Goal: Obtain resource: Download file/media

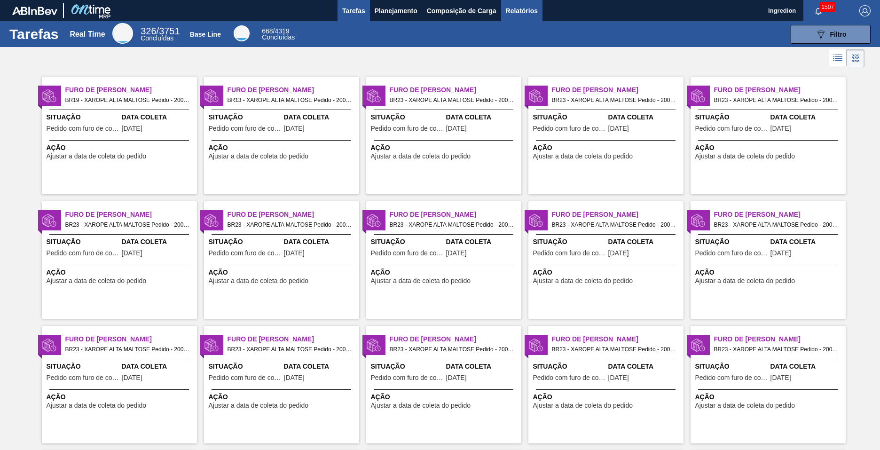
click at [521, 10] on span "Relatórios" at bounding box center [522, 10] width 32 height 11
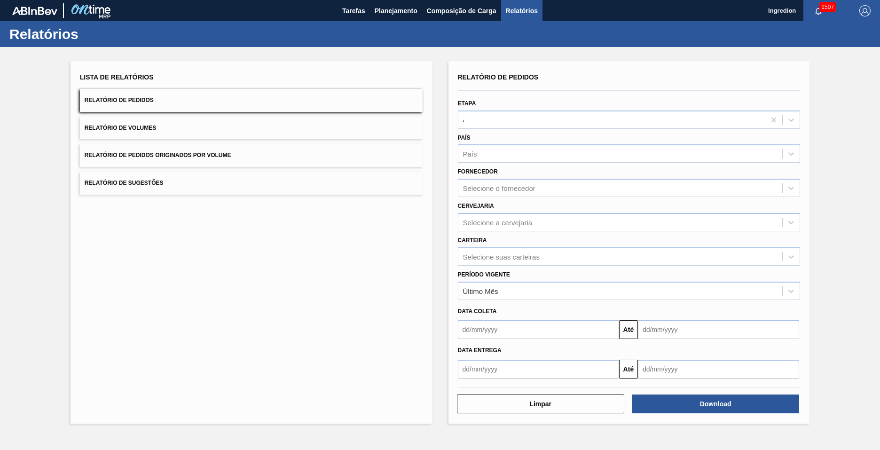
type input "Aguardando Faturamento"
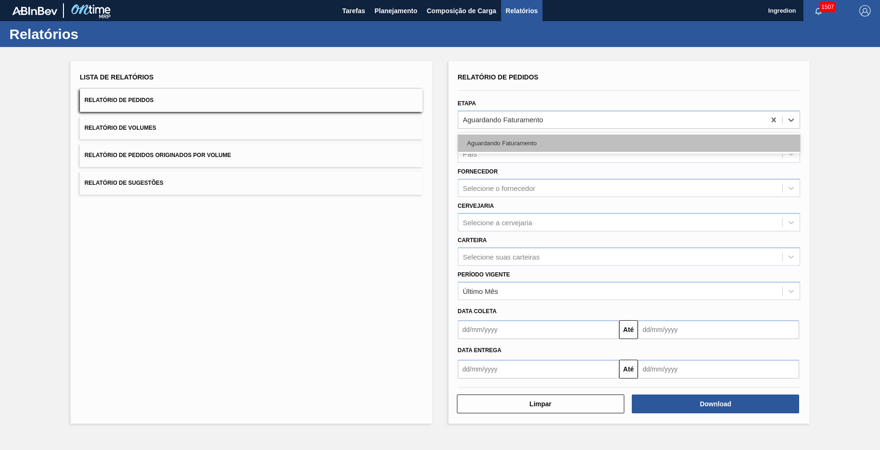
click at [628, 143] on div "Aguardando Faturamento" at bounding box center [629, 142] width 343 height 17
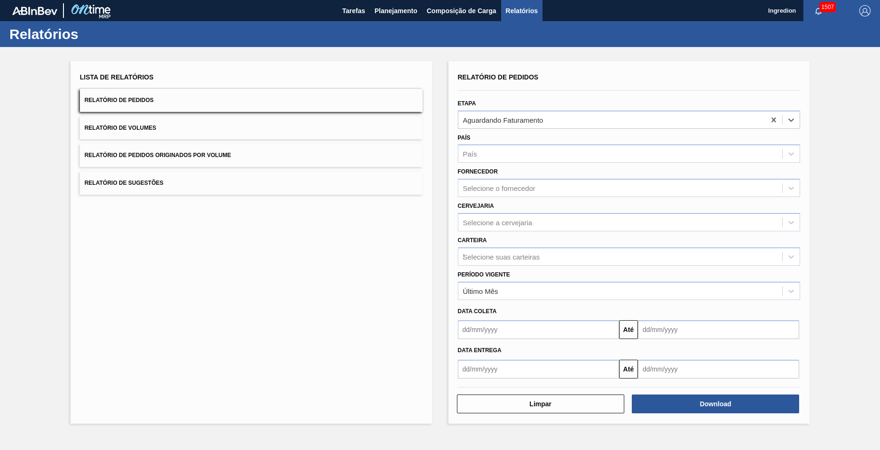
type input "Xarope"
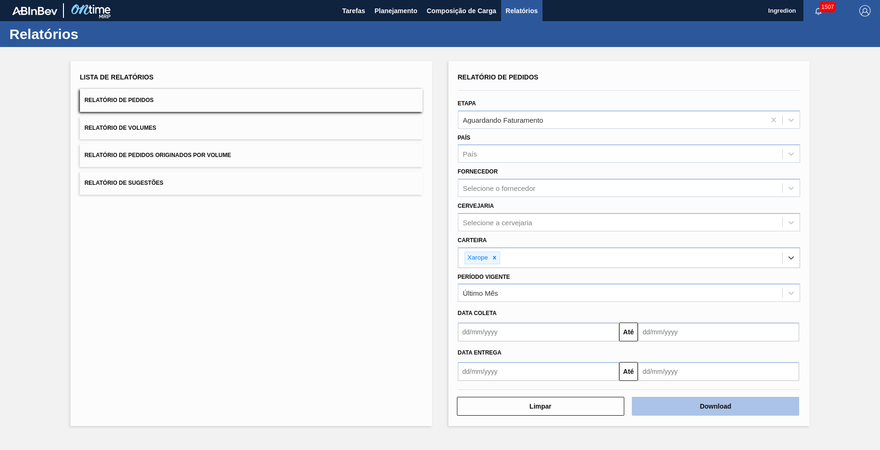
click at [715, 406] on button "Download" at bounding box center [714, 406] width 167 height 19
